Goal: Information Seeking & Learning: Learn about a topic

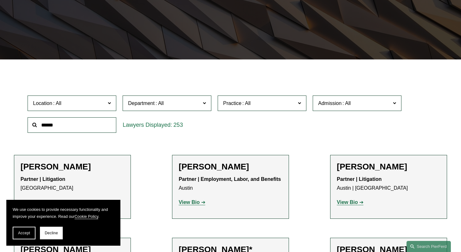
scroll to position [119, 0]
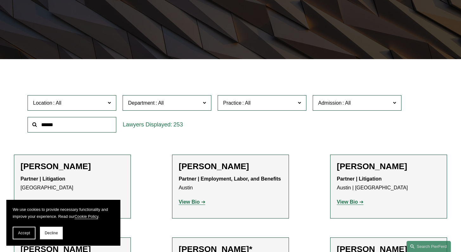
click at [102, 132] on input "text" at bounding box center [72, 125] width 89 height 16
click at [93, 124] on input "text" at bounding box center [72, 125] width 89 height 16
type input "********"
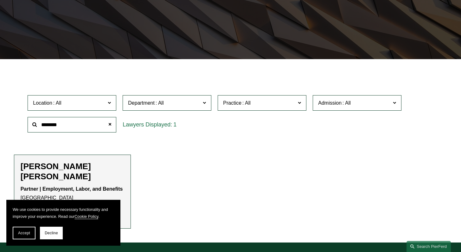
click at [70, 179] on h2 "[PERSON_NAME] [PERSON_NAME]" at bounding box center [73, 171] width 104 height 20
click at [72, 167] on h2 "[PERSON_NAME] [PERSON_NAME]" at bounding box center [73, 171] width 104 height 20
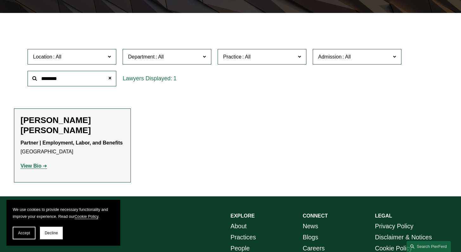
scroll to position [233, 0]
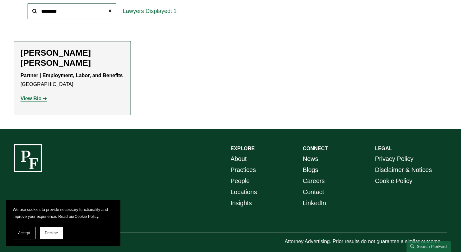
click at [43, 100] on link "View Bio" at bounding box center [34, 98] width 27 height 5
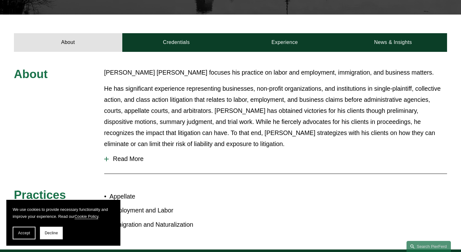
scroll to position [188, 0]
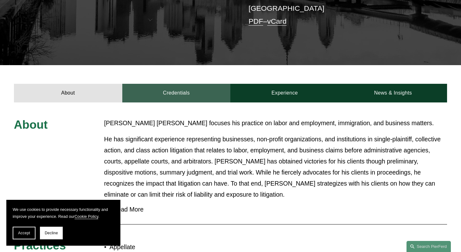
click at [204, 87] on link "Credentials" at bounding box center [176, 93] width 108 height 19
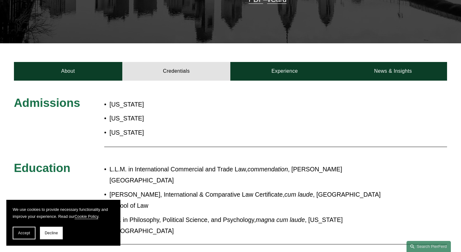
scroll to position [100, 0]
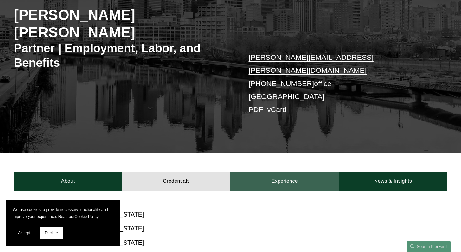
click at [303, 176] on link "Experience" at bounding box center [284, 181] width 108 height 19
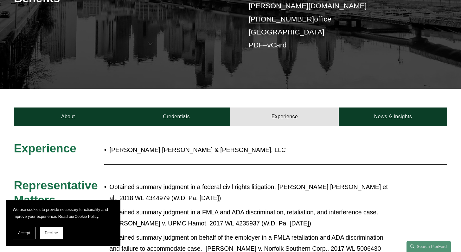
scroll to position [0, 0]
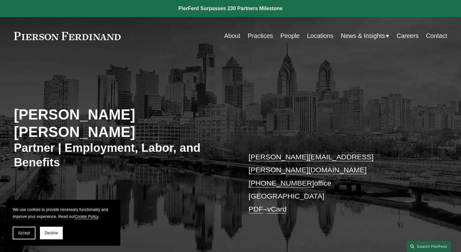
click at [284, 37] on link "People" at bounding box center [289, 36] width 19 height 12
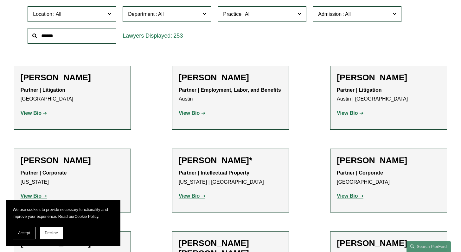
scroll to position [200, 0]
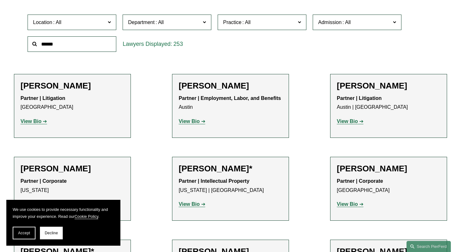
click at [71, 51] on input "text" at bounding box center [72, 44] width 89 height 16
type input "*******"
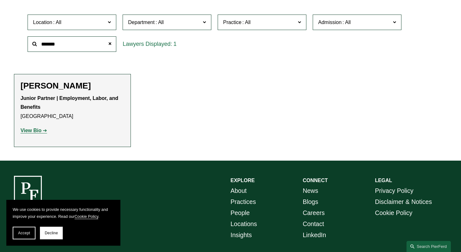
click at [33, 132] on strong "View Bio" at bounding box center [31, 130] width 21 height 5
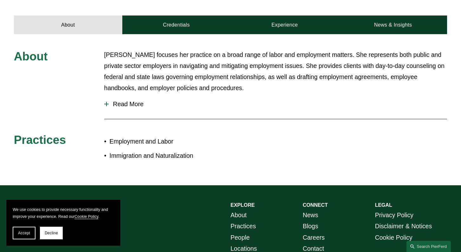
scroll to position [190, 0]
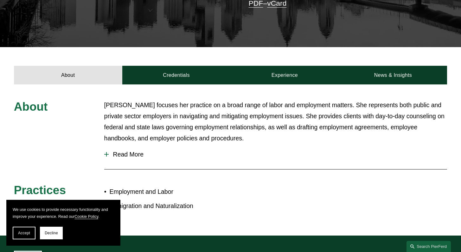
click at [132, 151] on span "Read More" at bounding box center [278, 154] width 338 height 7
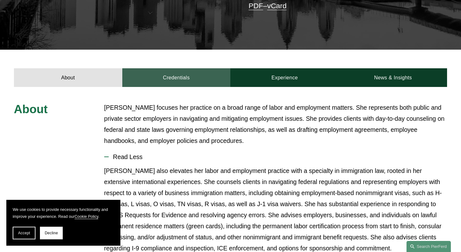
scroll to position [187, 0]
click at [206, 68] on link "Credentials" at bounding box center [176, 77] width 108 height 19
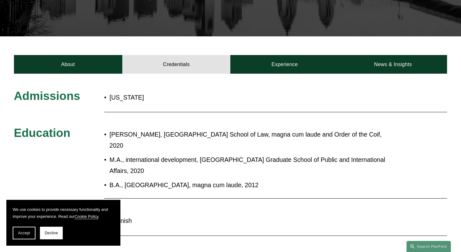
scroll to position [58, 0]
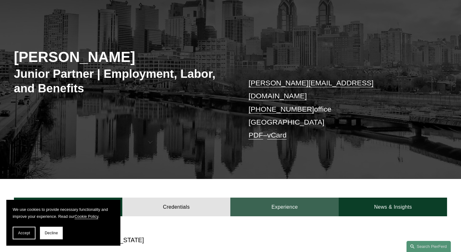
click at [279, 198] on link "Experience" at bounding box center [284, 207] width 108 height 19
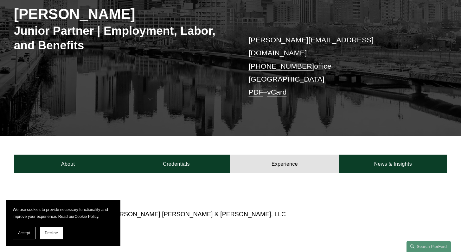
scroll to position [113, 0]
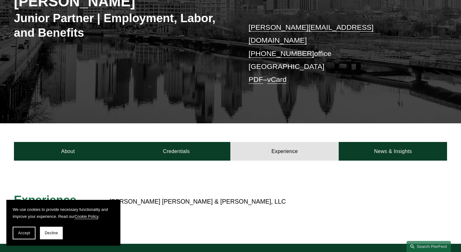
drag, startPoint x: 399, startPoint y: 148, endPoint x: 190, endPoint y: 1, distance: 255.1
